Goal: Task Accomplishment & Management: Use online tool/utility

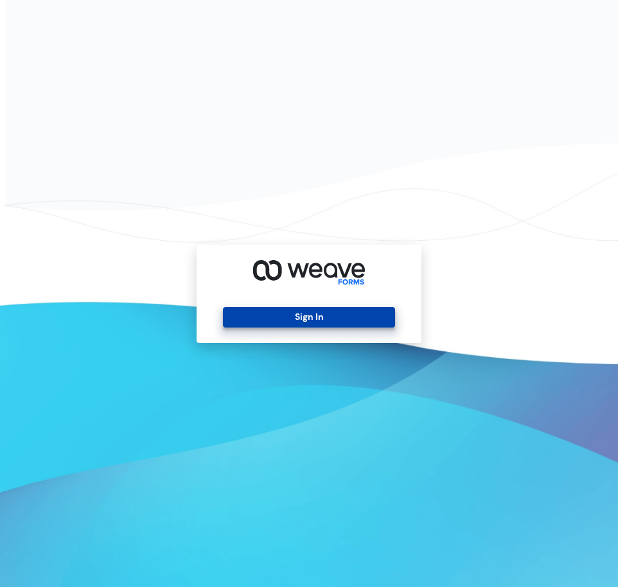
click at [253, 316] on button "Sign In" at bounding box center [309, 317] width 172 height 21
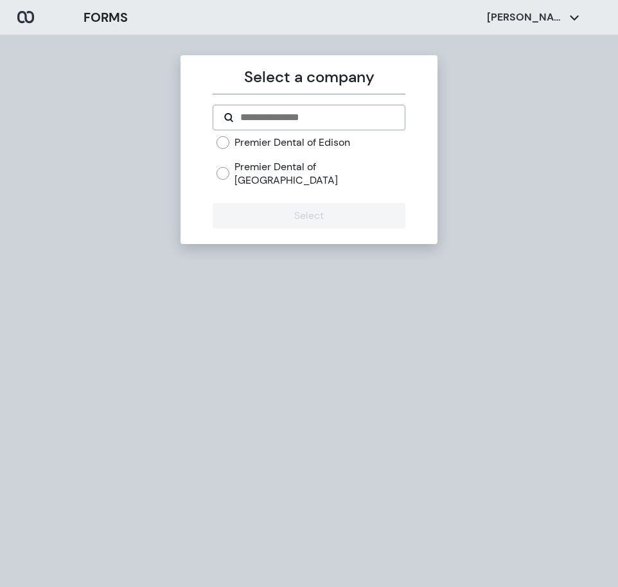
click at [291, 137] on label "Premier Dental of Edison" at bounding box center [293, 143] width 116 height 14
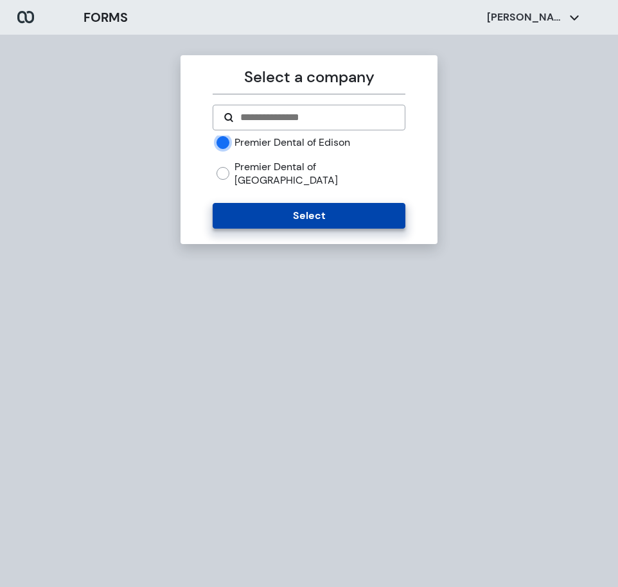
click at [303, 203] on button "Select" at bounding box center [309, 216] width 192 height 26
